Goal: Task Accomplishment & Management: Complete application form

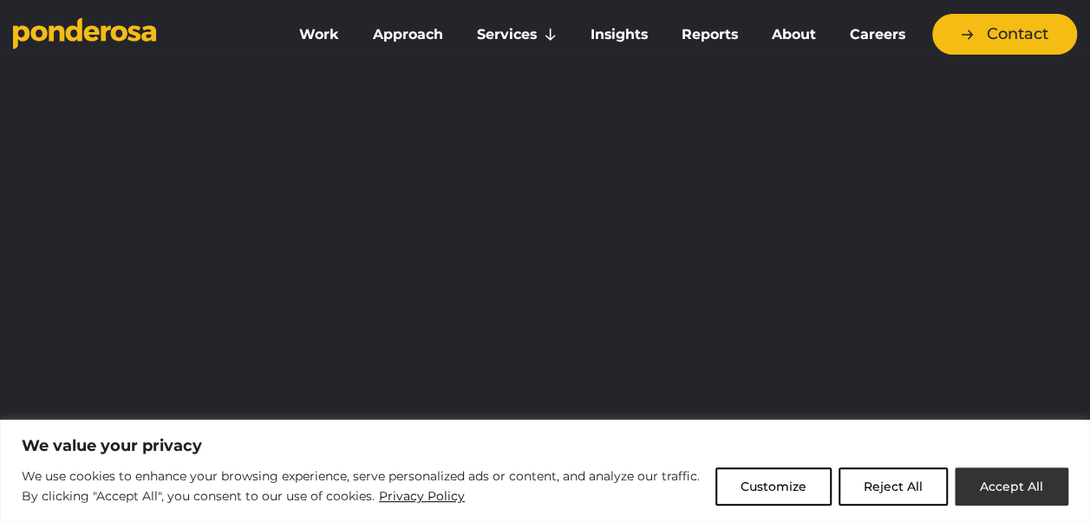
click at [1011, 482] on button "Accept All" at bounding box center [1012, 487] width 114 height 38
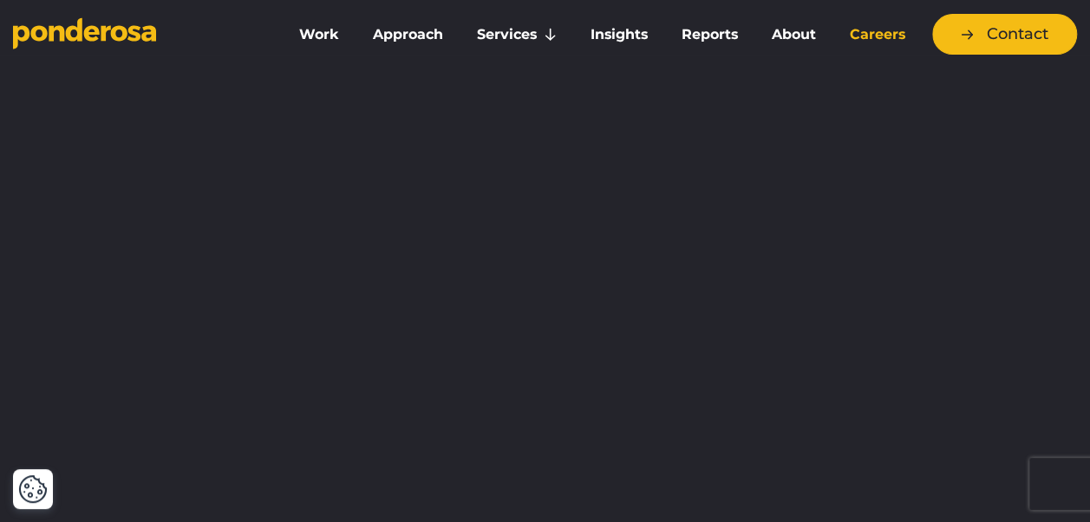
click at [853, 36] on link "Careers" at bounding box center [877, 34] width 82 height 36
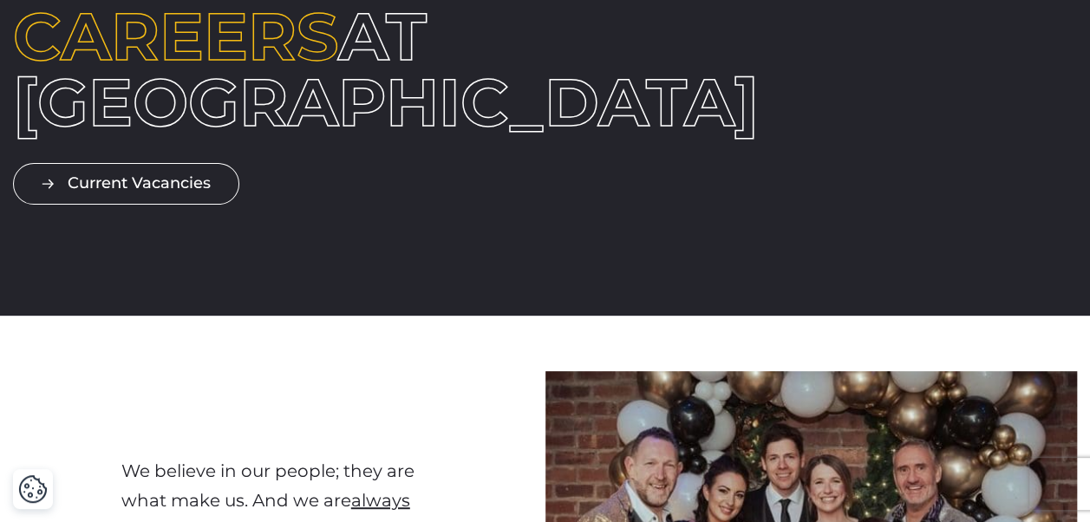
scroll to position [231, 0]
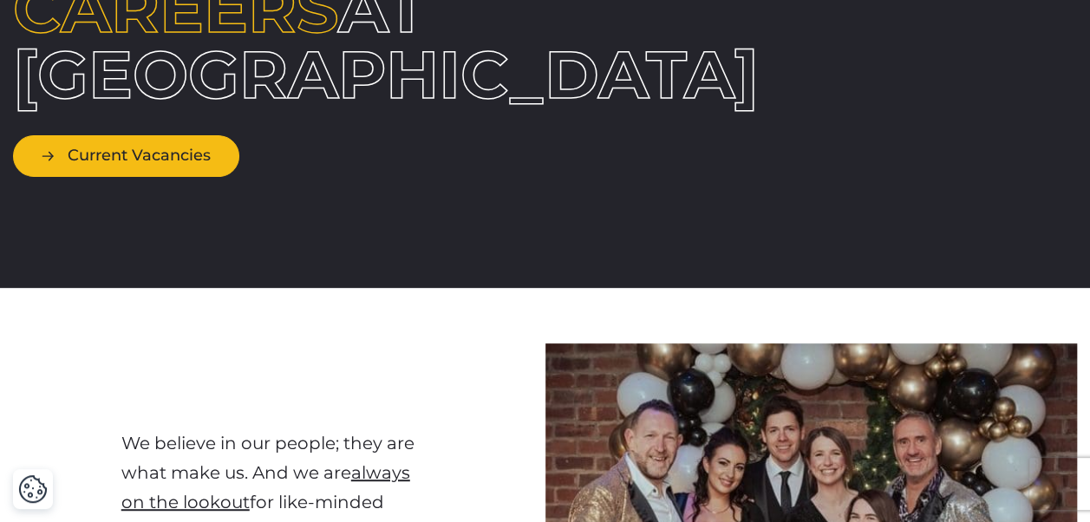
click at [180, 176] on link "Current Vacancies" at bounding box center [126, 155] width 226 height 41
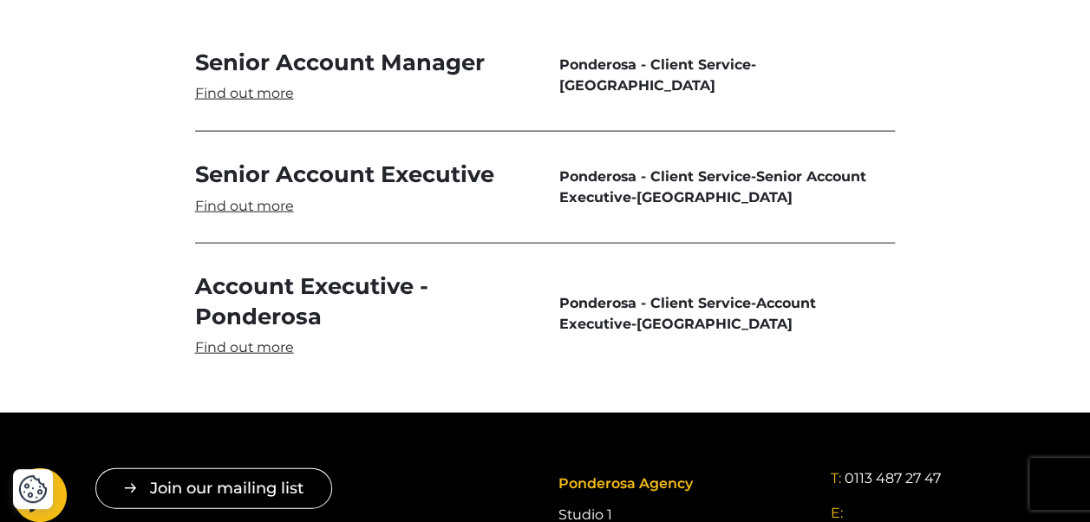
scroll to position [5122, 0]
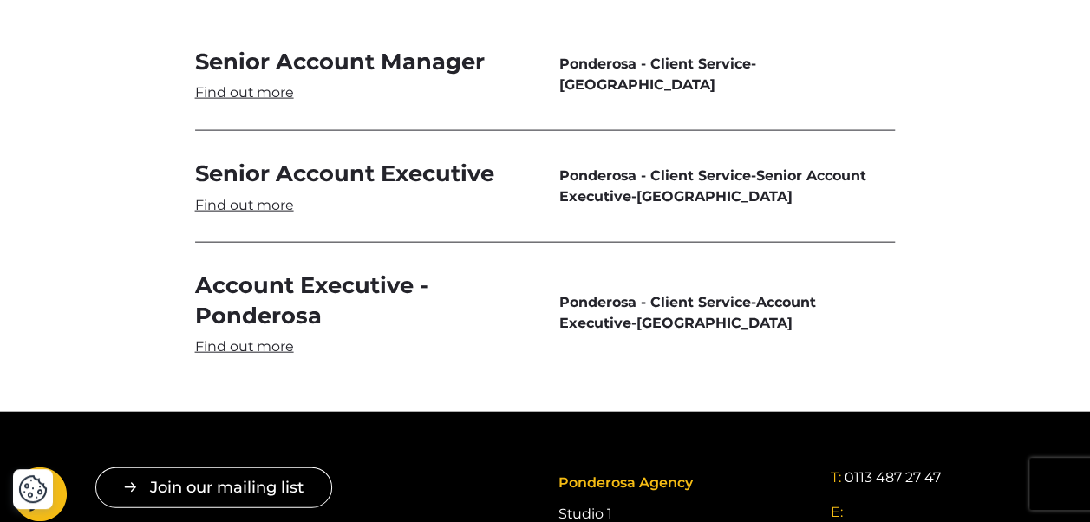
click at [260, 326] on link "Account Executive - Ponderosa" at bounding box center [363, 314] width 337 height 86
